Goal: Transaction & Acquisition: Purchase product/service

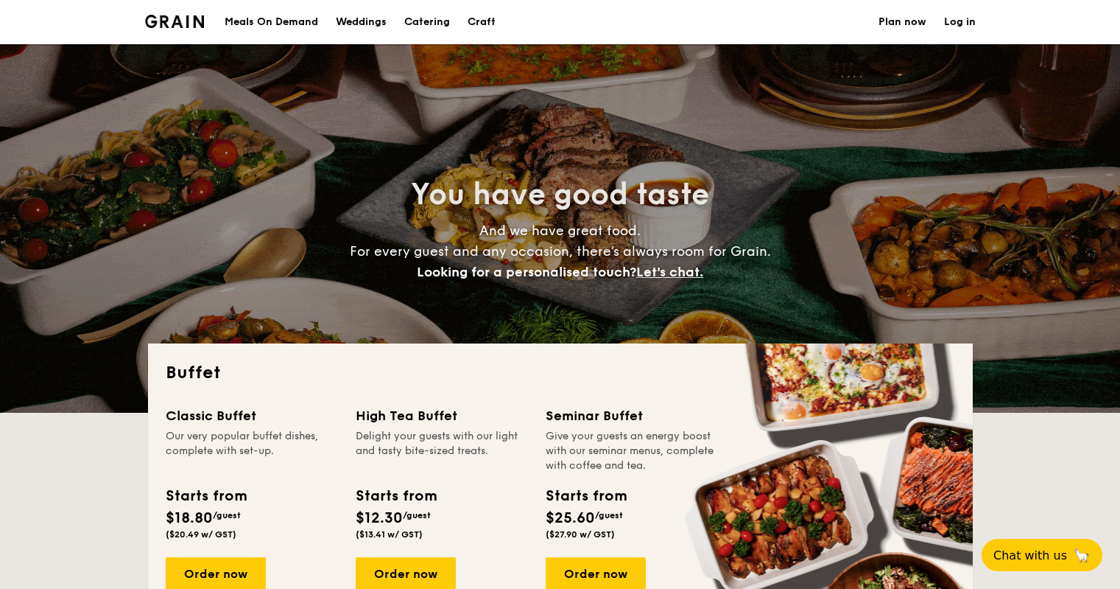
select select
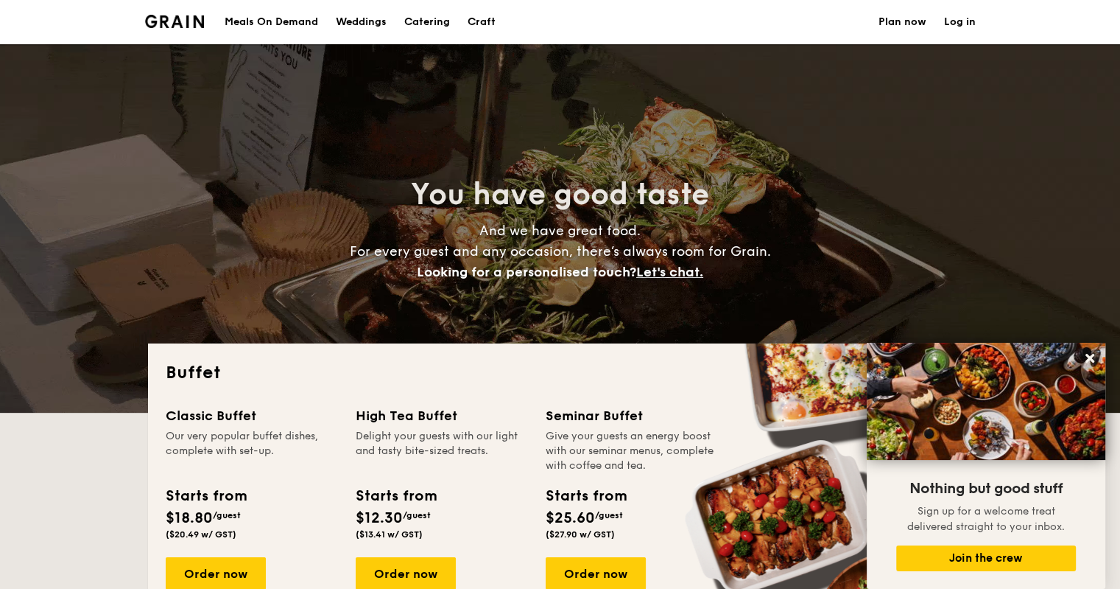
click at [303, 19] on div "Meals On Demand" at bounding box center [272, 22] width 94 height 44
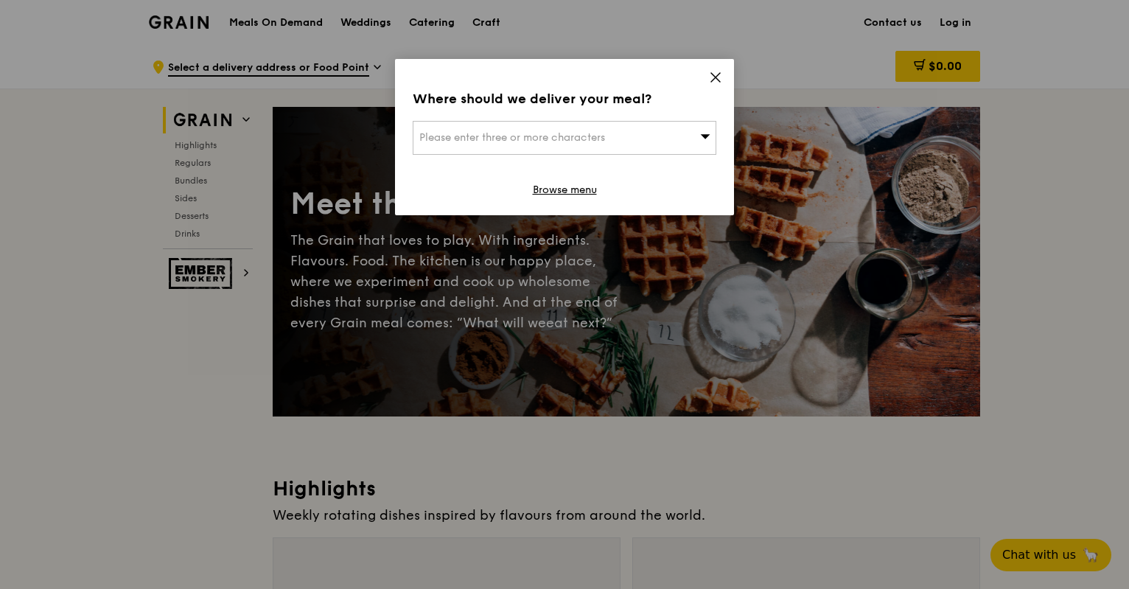
click at [625, 140] on div "Please enter three or more characters" at bounding box center [565, 138] width 304 height 34
click at [625, 140] on input "search" at bounding box center [564, 138] width 302 height 32
click at [714, 70] on div "Where should we deliver your meal? Please enter three or more characters Please…" at bounding box center [564, 137] width 339 height 156
click at [713, 71] on icon at bounding box center [715, 77] width 13 height 13
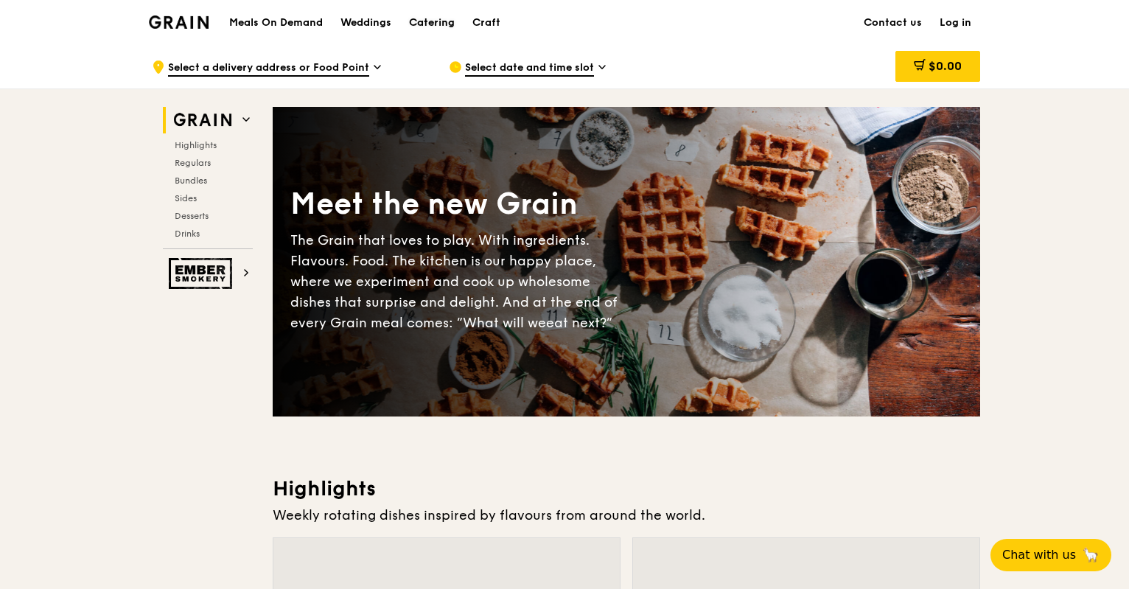
click at [430, 18] on div "Catering" at bounding box center [432, 23] width 46 height 44
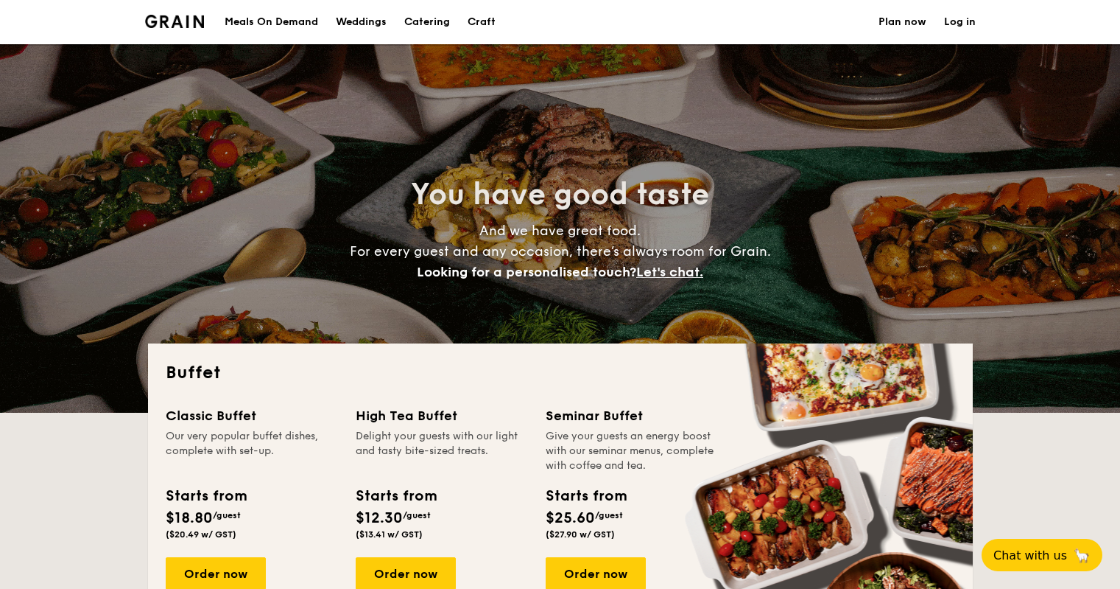
select select
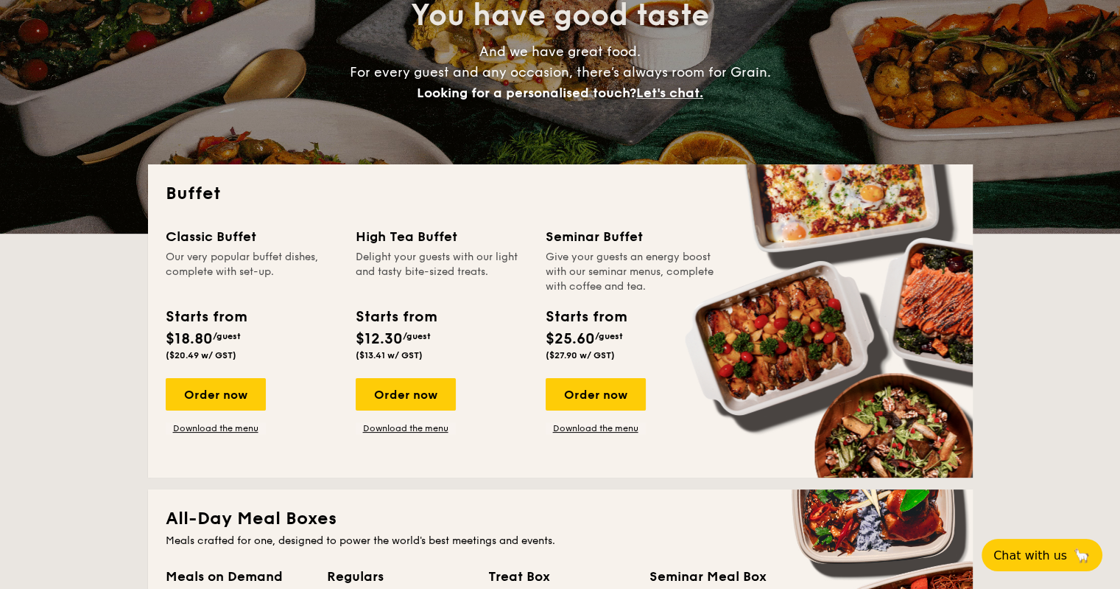
scroll to position [463, 0]
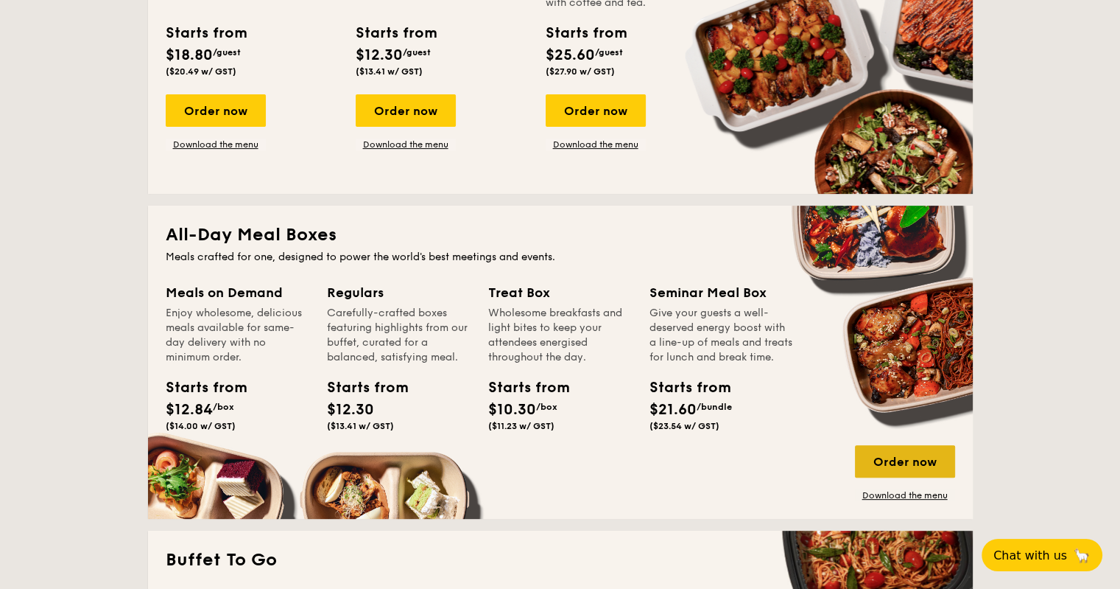
click at [915, 455] on div "Order now" at bounding box center [905, 461] width 100 height 32
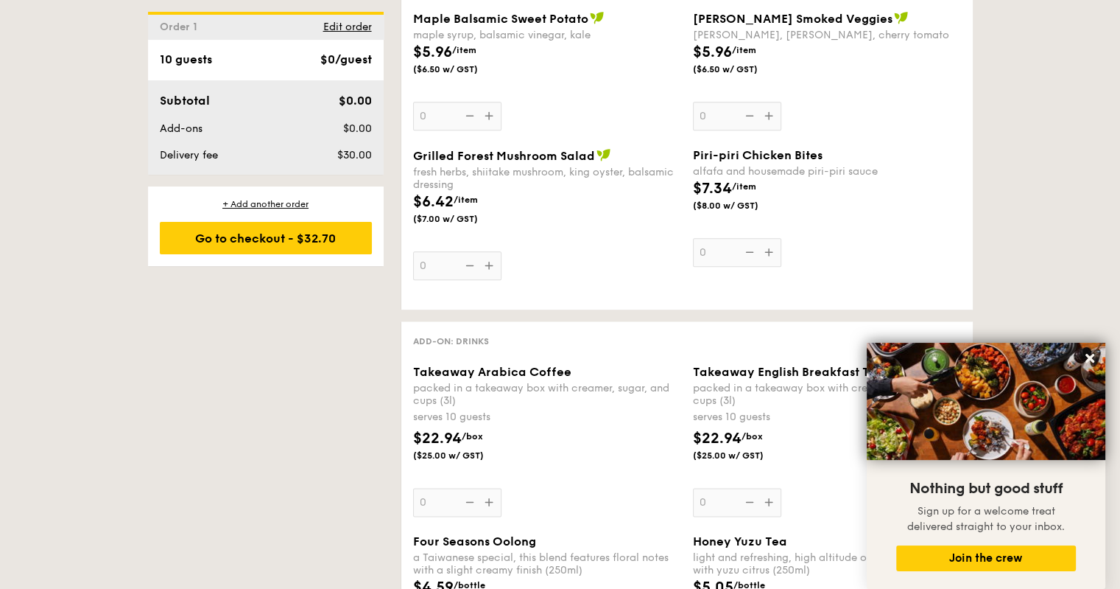
scroll to position [2307, 0]
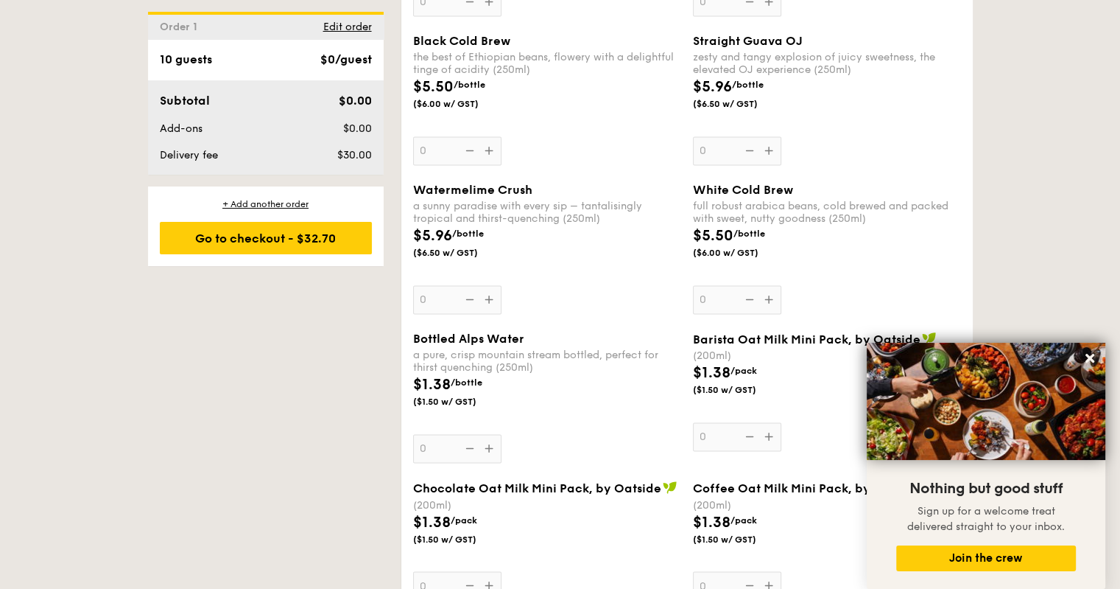
select select
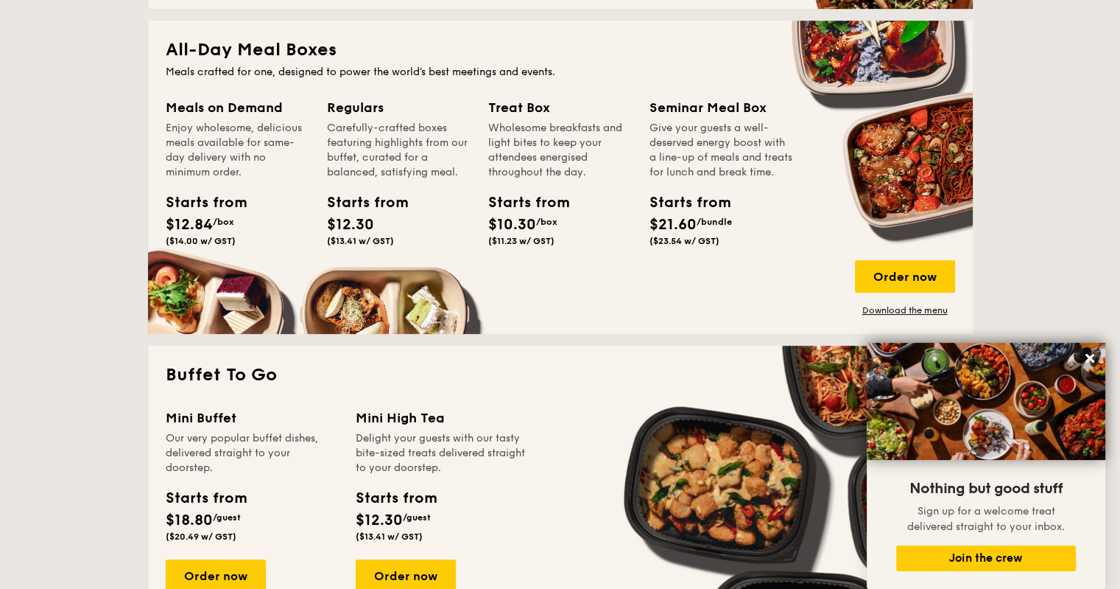
scroll to position [643, 0]
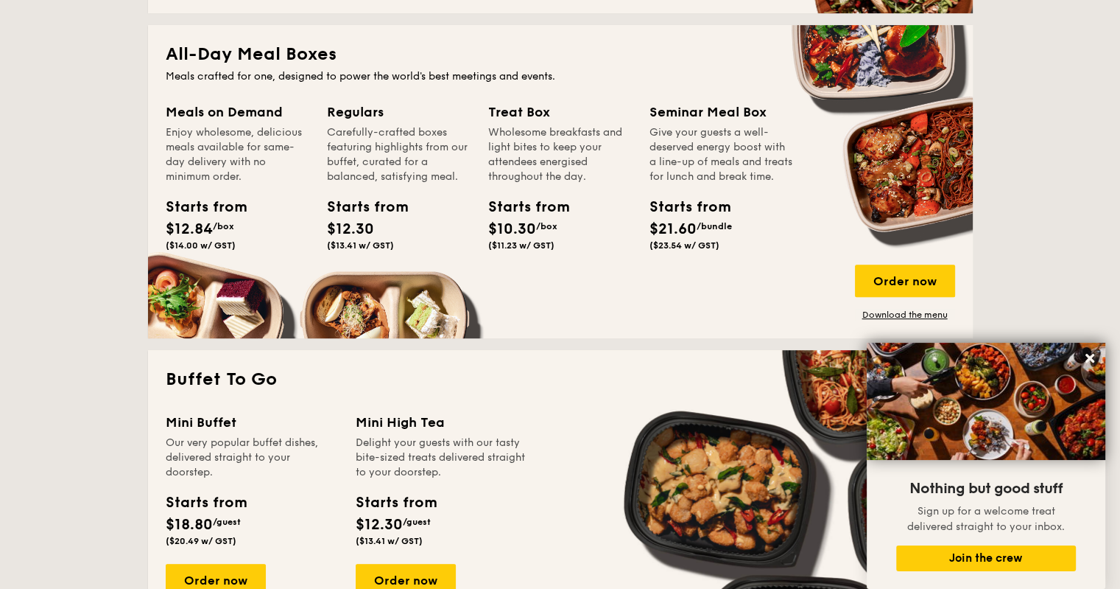
click at [718, 147] on div "Give your guests a well-deserved energy boost with a line-up of meals and treat…" at bounding box center [722, 154] width 144 height 59
click at [918, 285] on div "Order now" at bounding box center [905, 280] width 100 height 32
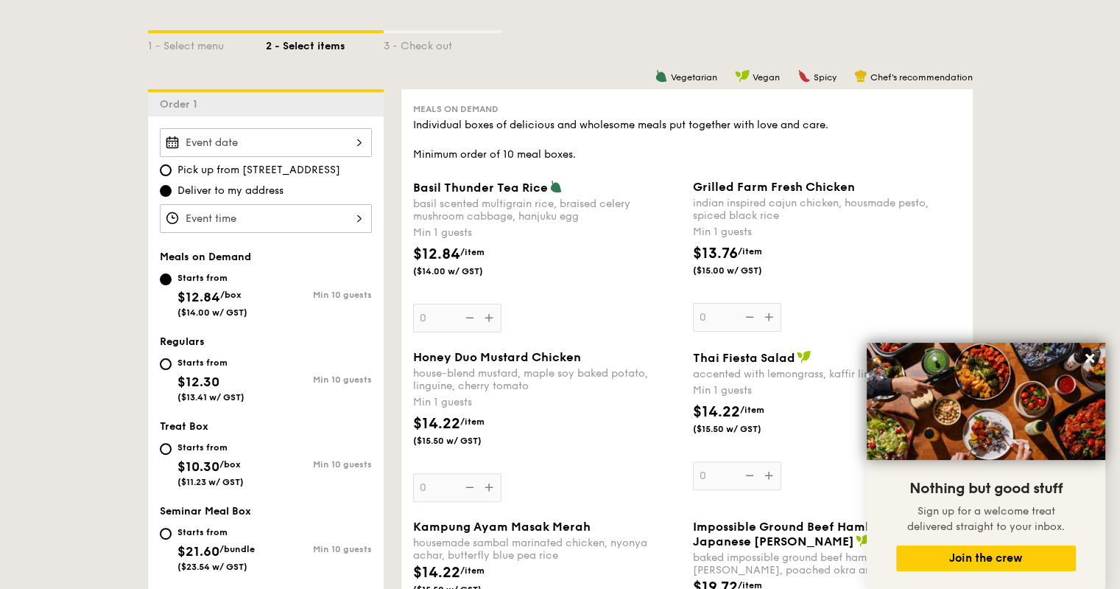
scroll to position [330, 0]
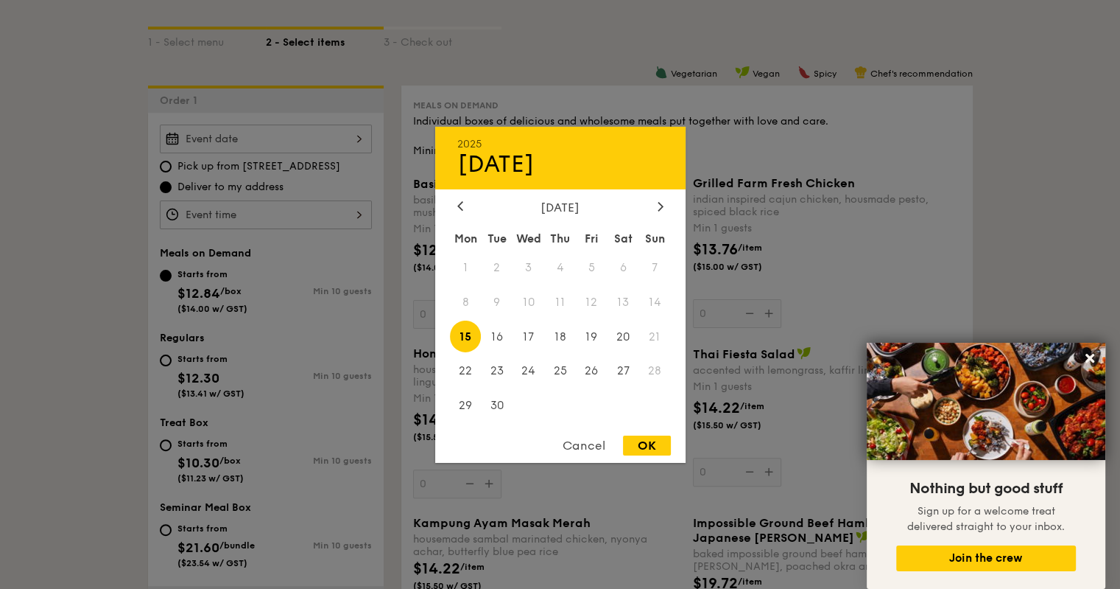
click at [315, 141] on div "2025 Sep [DATE] Tue Wed Thu Fri Sat Sun 1 2 3 4 5 6 7 8 9 10 11 12 13 14 15 16 …" at bounding box center [266, 138] width 212 height 29
click at [460, 371] on span "22" at bounding box center [466, 371] width 32 height 32
click at [638, 443] on div "OK" at bounding box center [647, 445] width 48 height 20
type input "[DATE]"
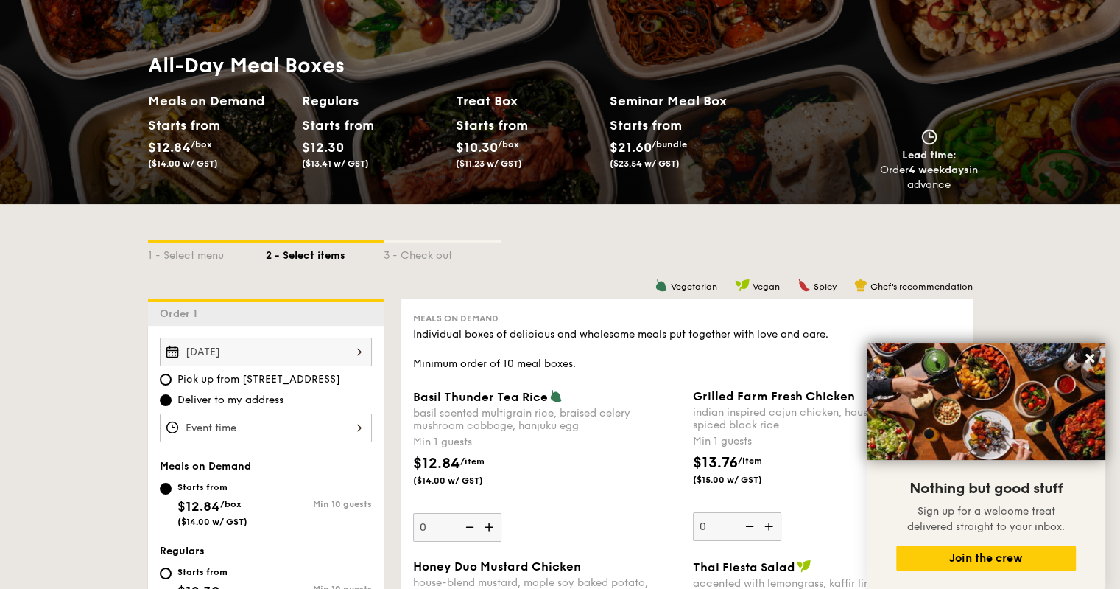
scroll to position [15, 0]
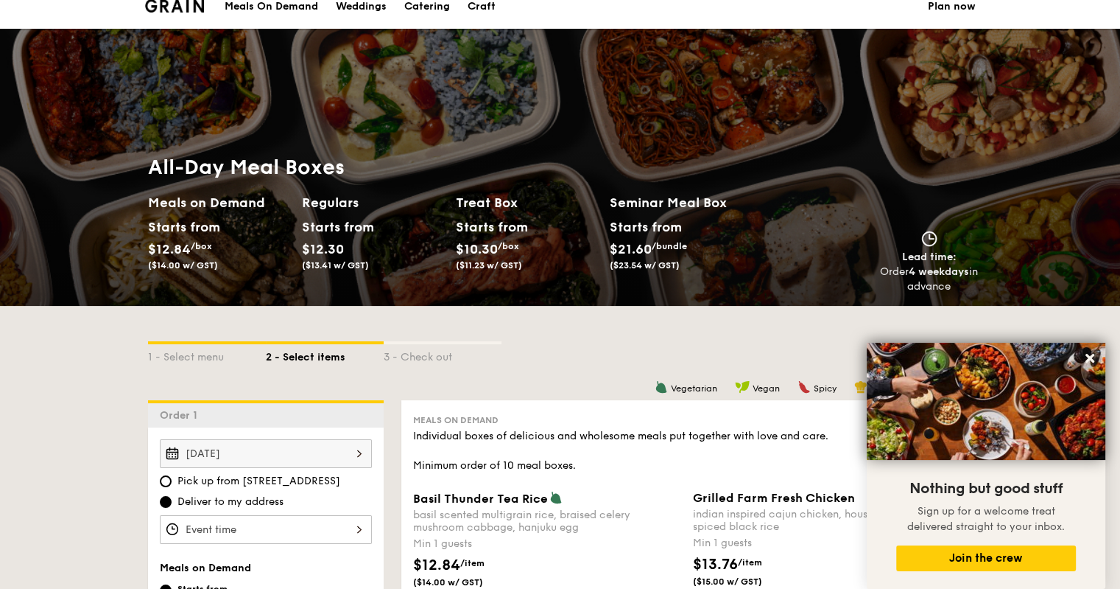
click at [675, 244] on span "/bundle" at bounding box center [669, 246] width 35 height 10
click at [628, 307] on div "1 - Select menu 2 - Select items 3 - Check out" at bounding box center [560, 353] width 825 height 94
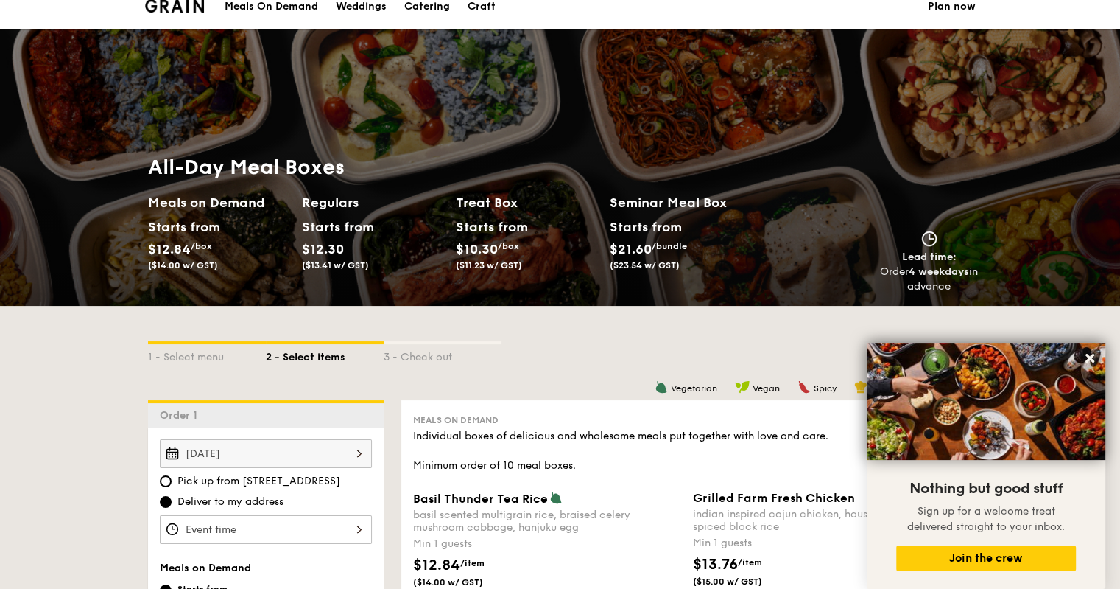
click at [325, 206] on h2 "Regulars" at bounding box center [373, 202] width 142 height 21
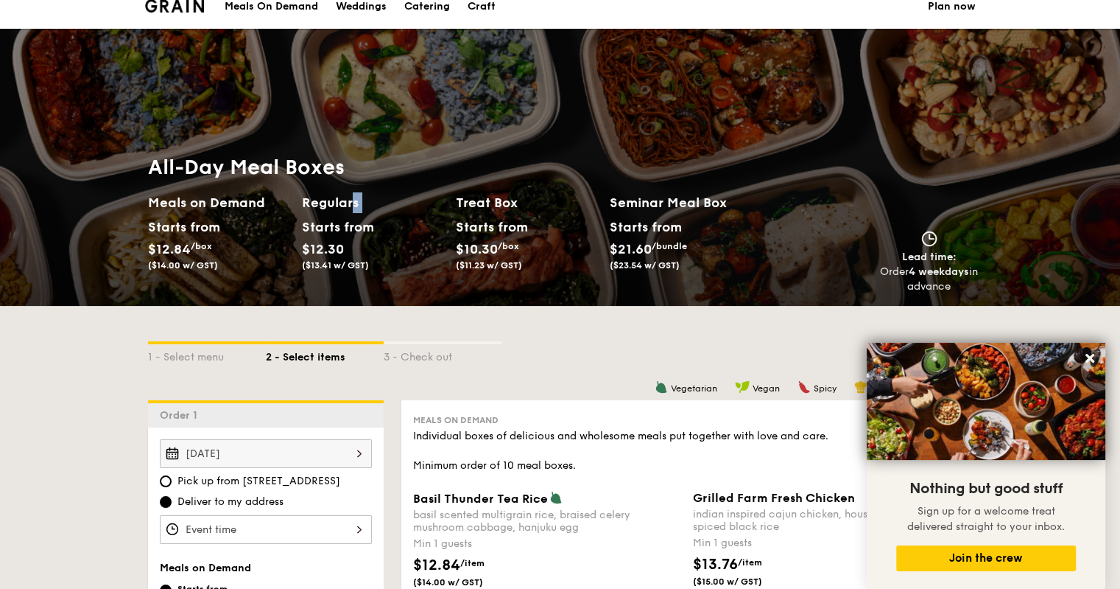
click at [325, 206] on h2 "Regulars" at bounding box center [373, 202] width 142 height 21
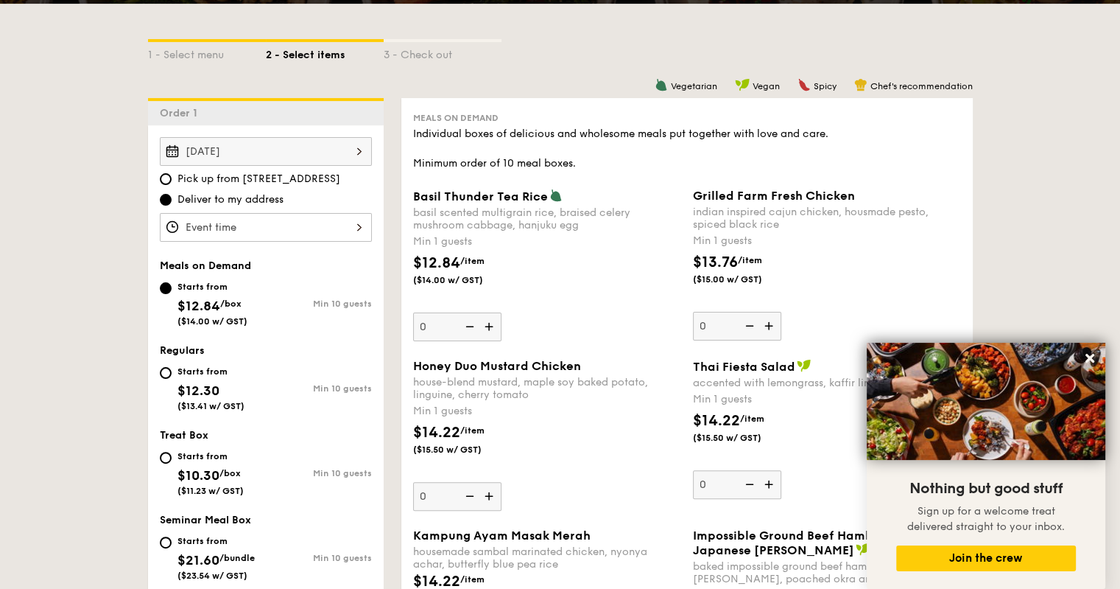
scroll to position [325, 0]
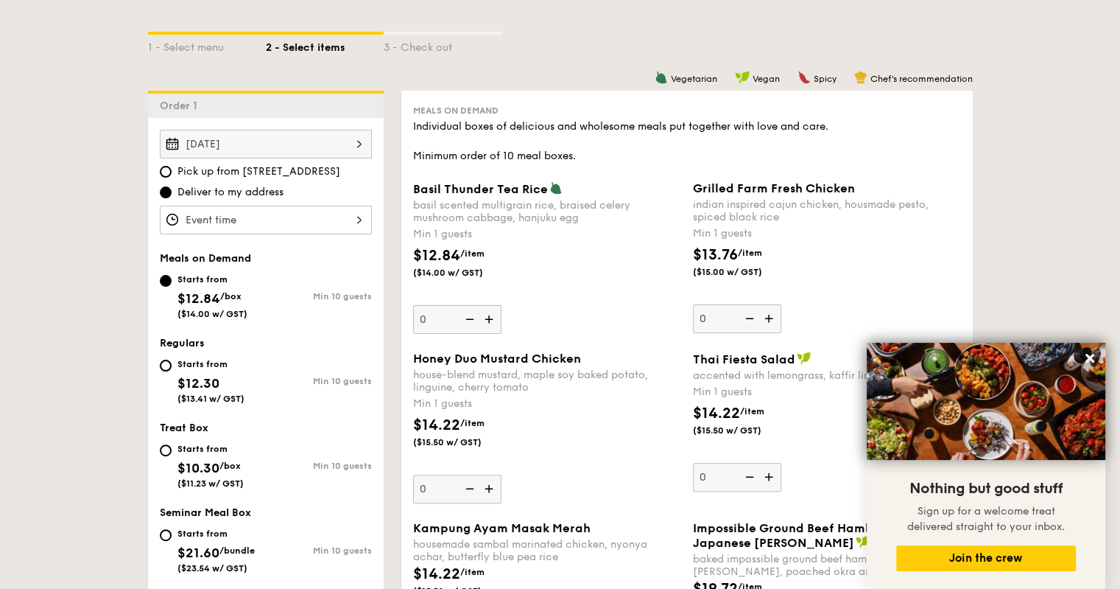
click at [169, 368] on input "Starts from $12.30 ($13.41 w/ GST) Min 10 guests" at bounding box center [166, 365] width 12 height 12
radio input "true"
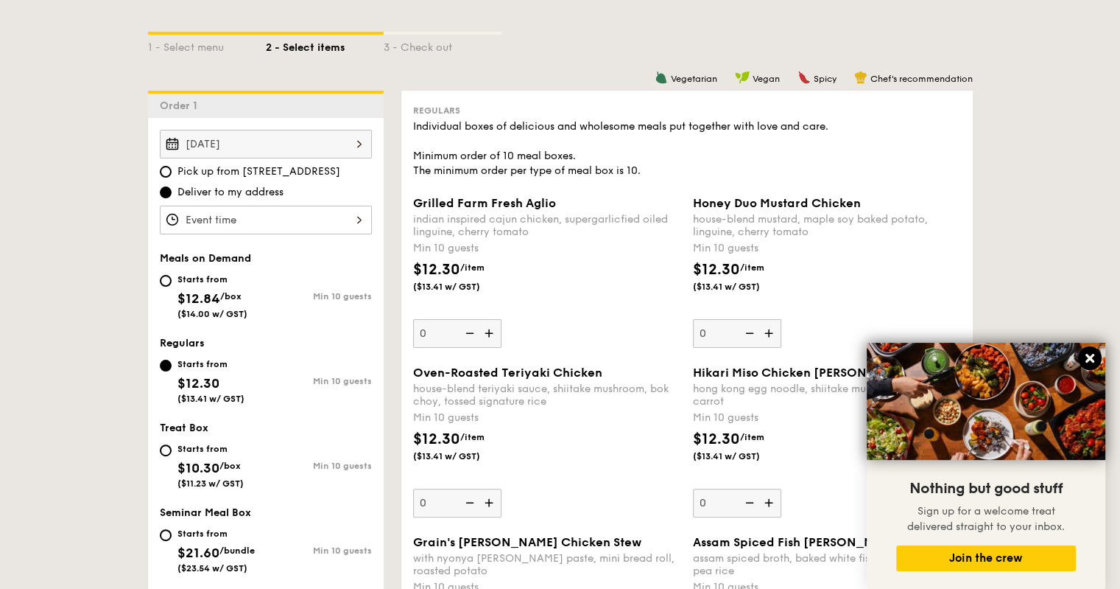
click at [1095, 354] on icon at bounding box center [1090, 357] width 13 height 13
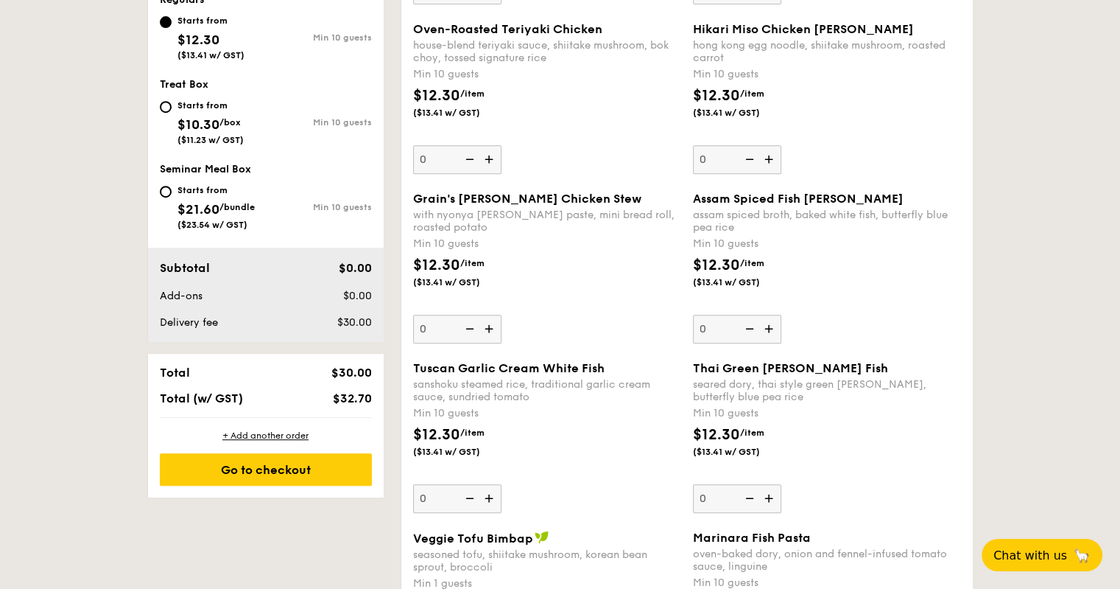
scroll to position [558, 0]
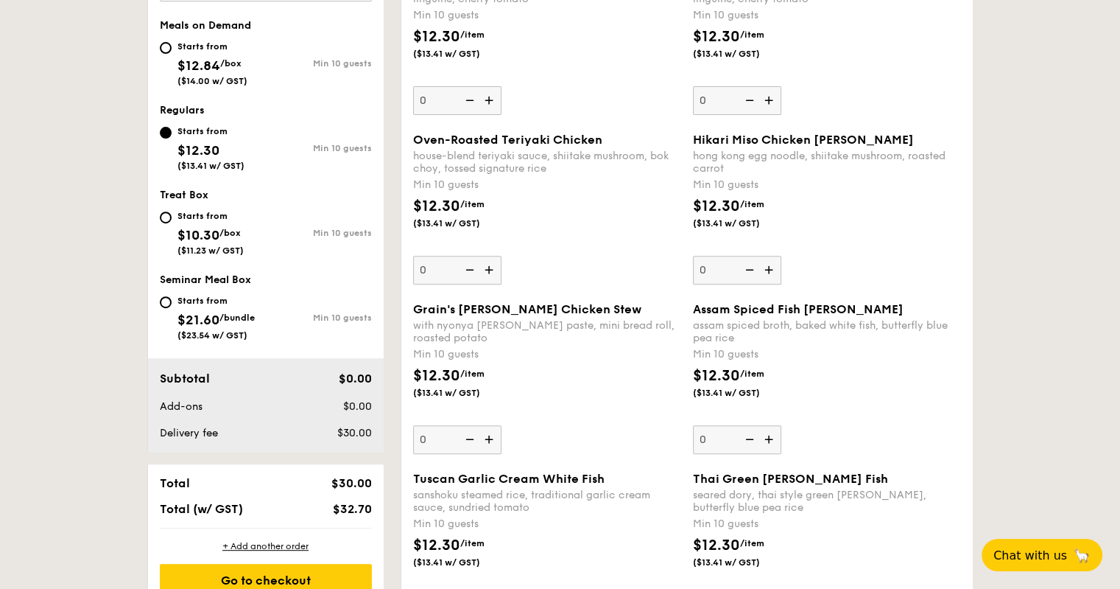
click at [192, 57] on span "$12.84" at bounding box center [199, 65] width 43 height 16
click at [172, 54] on input "Starts from $12.84 /box ($14.00 w/ GST) Min 10 guests" at bounding box center [166, 48] width 12 height 12
radio input "true"
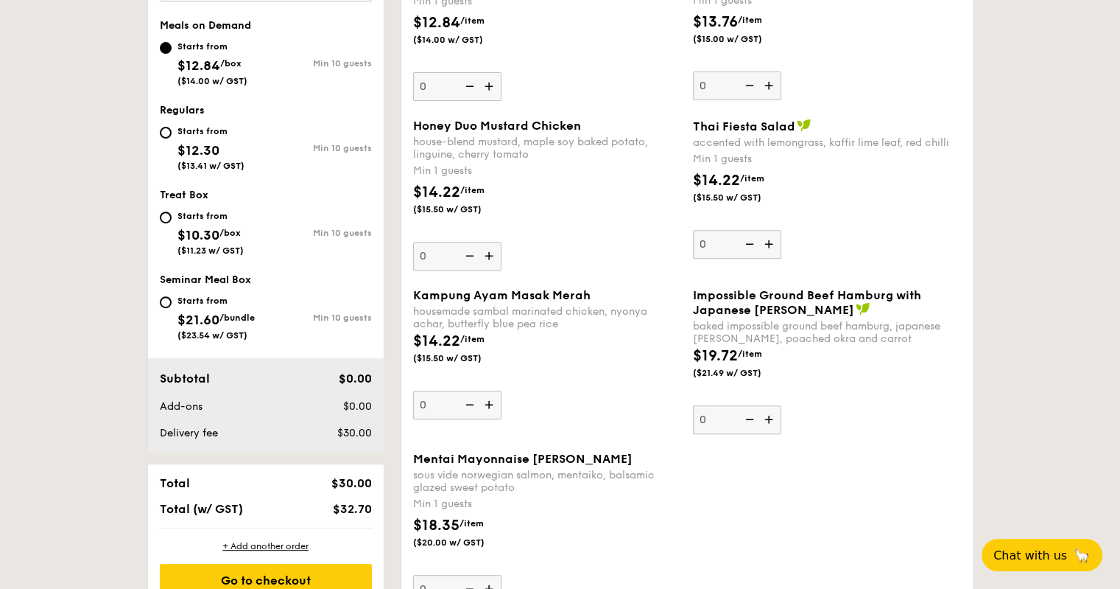
drag, startPoint x: 510, startPoint y: 182, endPoint x: 418, endPoint y: 141, distance: 100.6
click at [418, 141] on div "Honey Duo Mustard Chicken house-blend mustard, maple soy baked potato, linguine…" at bounding box center [547, 195] width 268 height 152
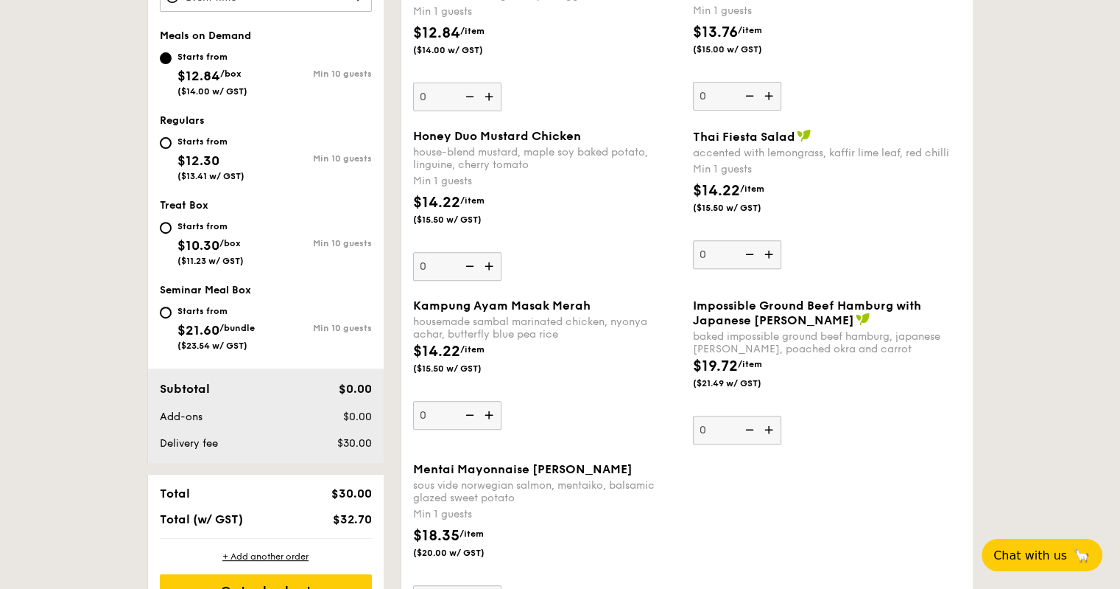
scroll to position [395, 0]
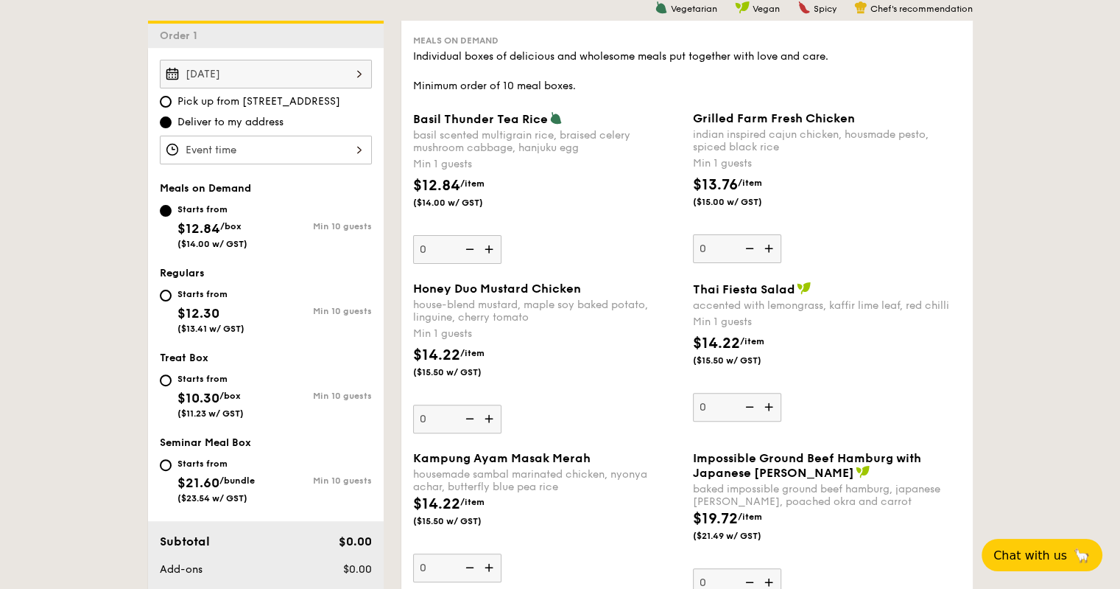
click at [903, 167] on div "Min 1 guests" at bounding box center [827, 163] width 268 height 15
click at [782, 234] on input "0" at bounding box center [737, 248] width 88 height 29
click at [192, 302] on div "Starts from $12.30 ($13.41 w/ GST)" at bounding box center [211, 309] width 67 height 49
click at [172, 301] on input "Starts from $12.30 ($13.41 w/ GST) Min 10 guests" at bounding box center [166, 296] width 12 height 12
radio input "true"
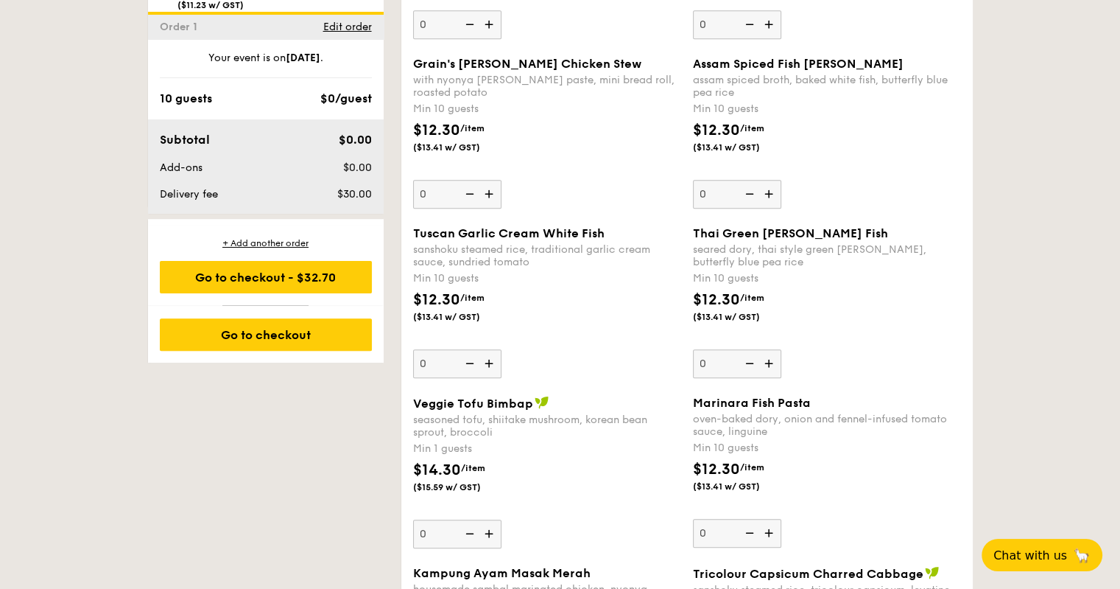
scroll to position [768, 0]
